Goal: Task Accomplishment & Management: Complete application form

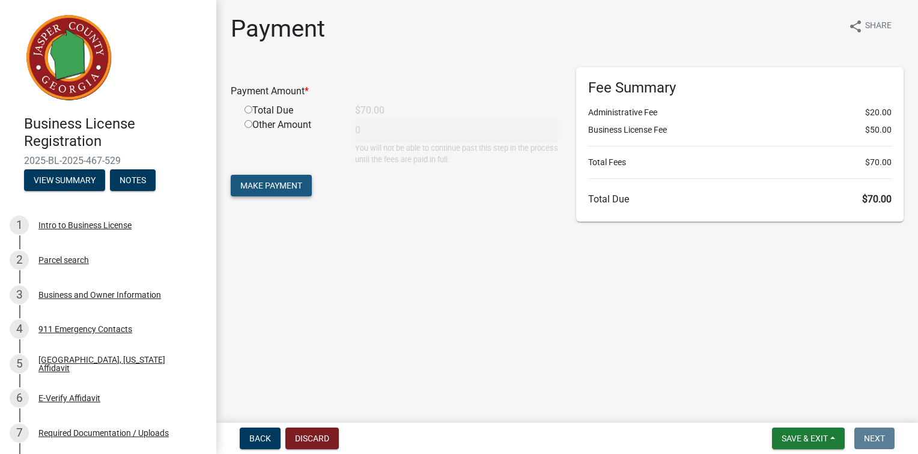
click at [295, 191] on span "Make Payment" at bounding box center [271, 186] width 62 height 10
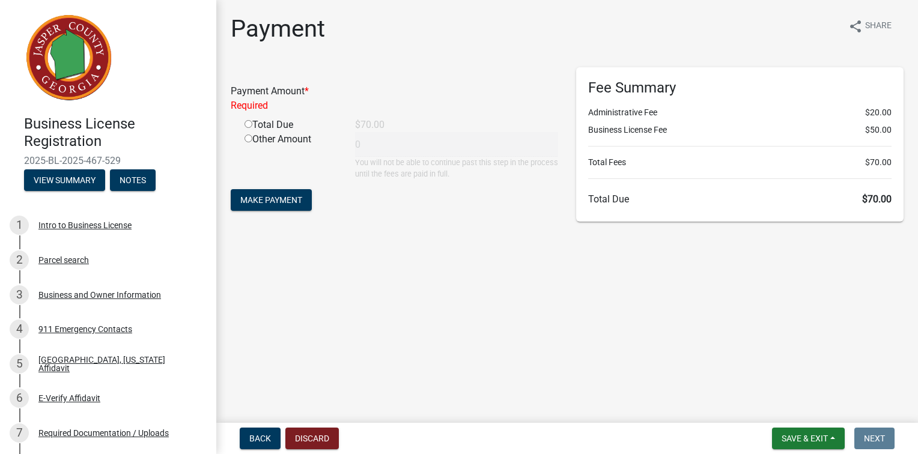
click at [249, 128] on input "radio" at bounding box center [249, 124] width 8 height 8
radio input "true"
type input "70"
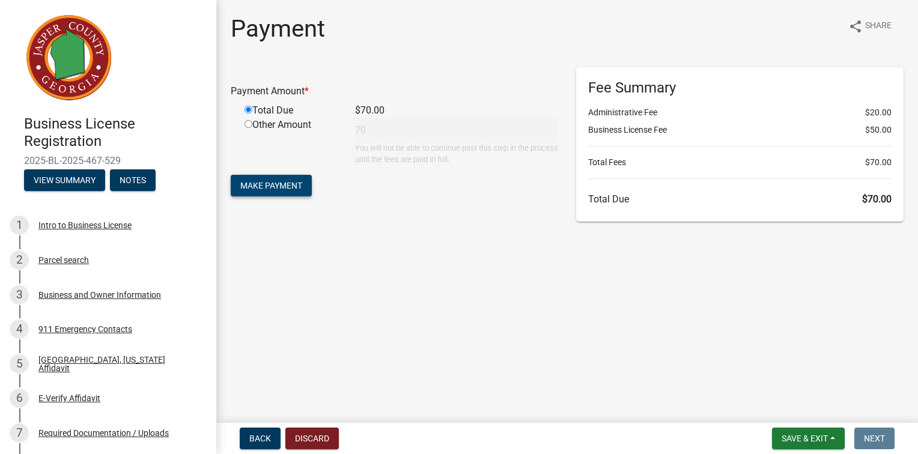
click at [302, 191] on span "Make Payment" at bounding box center [271, 186] width 62 height 10
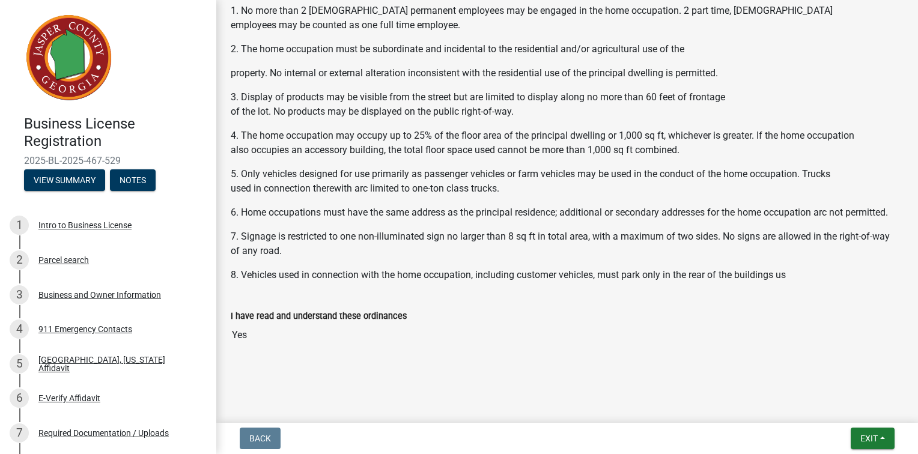
scroll to position [1275, 0]
click at [861, 434] on span "Exit" at bounding box center [869, 439] width 17 height 10
click at [830, 397] on button "Save & Exit" at bounding box center [847, 403] width 96 height 29
